Goal: Contribute content: Add original content to the website for others to see

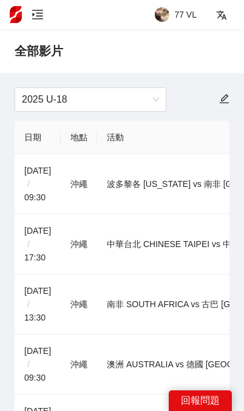
click at [36, 10] on icon "menu-unfold" at bounding box center [38, 15] width 12 height 12
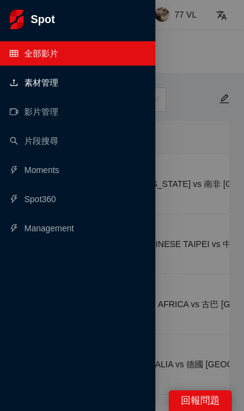
click at [58, 78] on link "素材管理" at bounding box center [34, 83] width 49 height 10
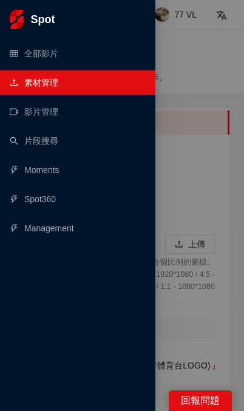
click at [191, 58] on div at bounding box center [122, 205] width 244 height 411
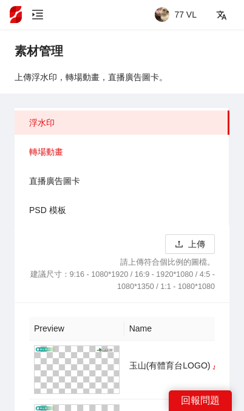
click at [123, 148] on span "轉場動畫" at bounding box center [124, 152] width 191 height 24
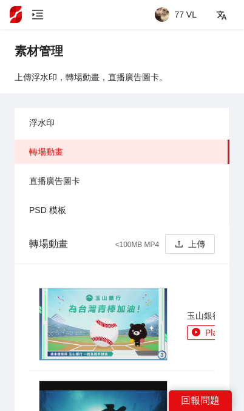
click at [200, 244] on button "上傳" at bounding box center [190, 243] width 50 height 19
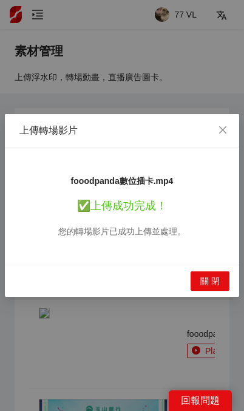
click at [219, 282] on span "關 閉" at bounding box center [209, 281] width 19 height 13
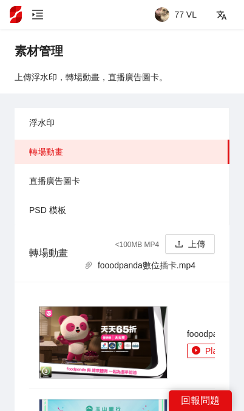
click at [35, 12] on icon "menu-unfold" at bounding box center [38, 15] width 12 height 12
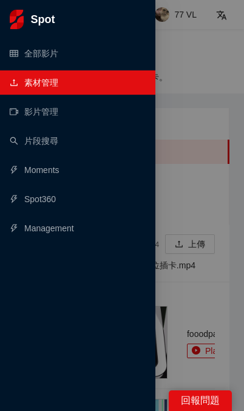
click at [182, 52] on div at bounding box center [122, 205] width 244 height 411
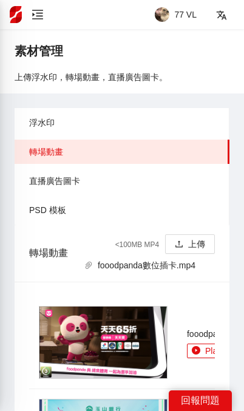
click at [180, 15] on span "77 VL" at bounding box center [185, 15] width 22 height 0
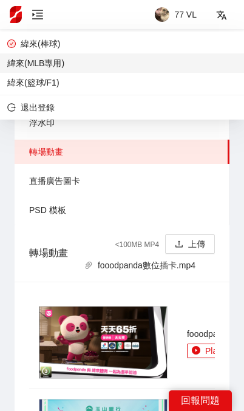
click at [157, 62] on span "緯來(MLB專用)" at bounding box center [122, 62] width 230 height 13
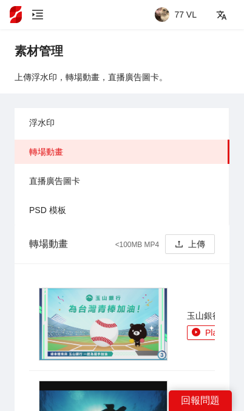
click at [195, 248] on button "上傳" at bounding box center [190, 243] width 50 height 19
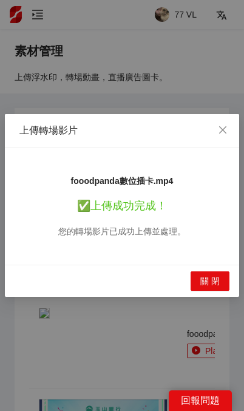
click at [217, 281] on span "關 閉" at bounding box center [209, 281] width 19 height 13
